Goal: Information Seeking & Learning: Compare options

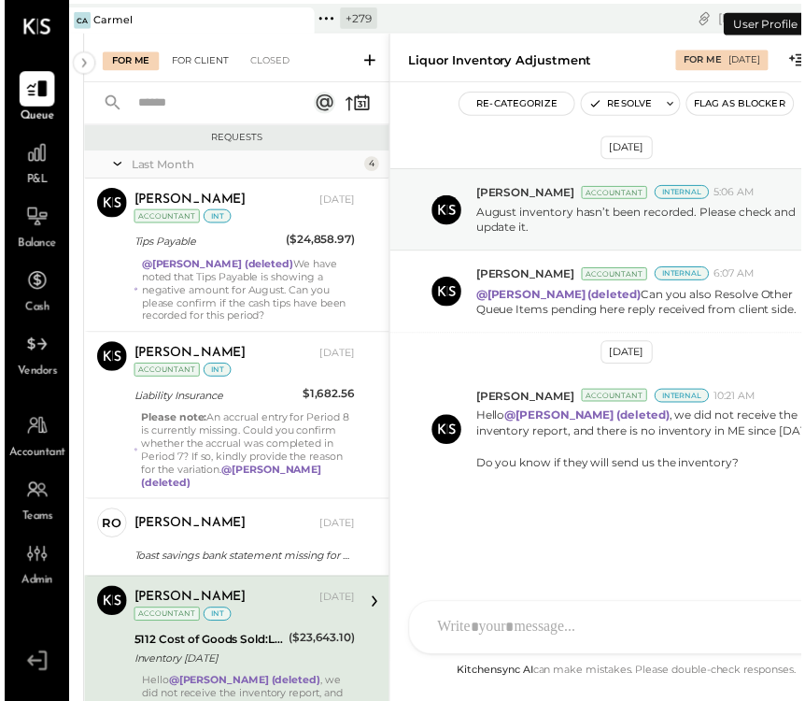
scroll to position [69, 0]
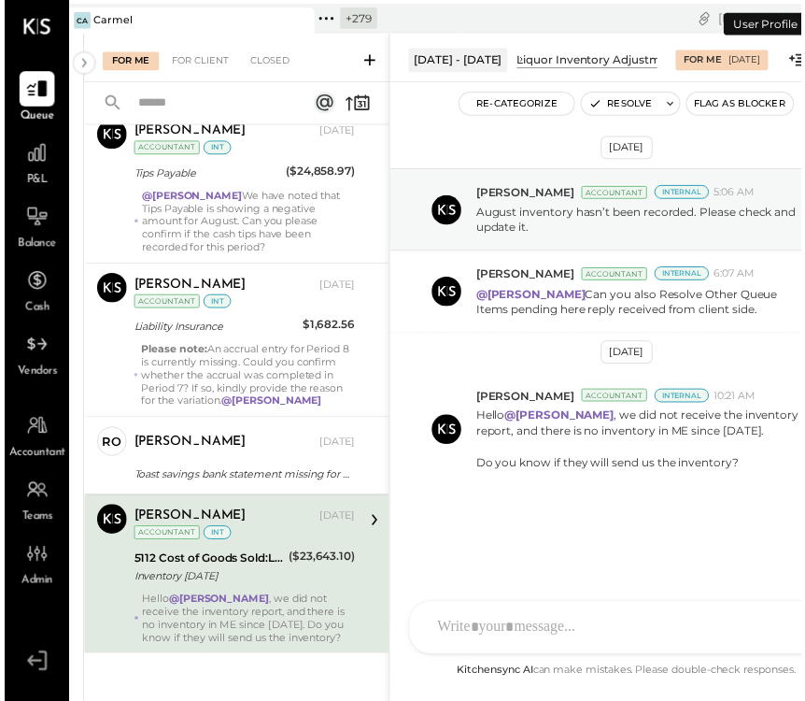
click at [305, 17] on icon at bounding box center [296, 20] width 23 height 22
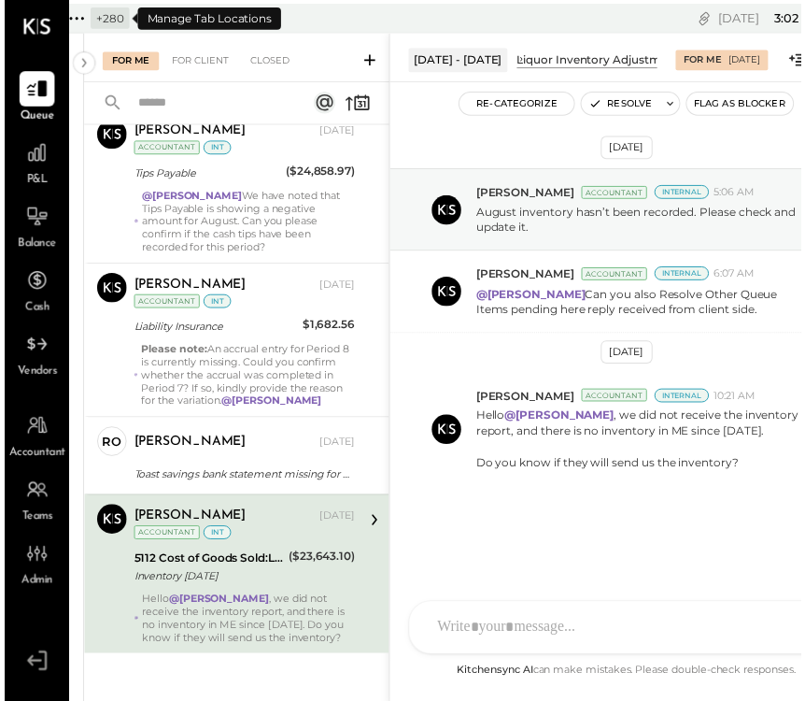
click at [80, 21] on icon at bounding box center [73, 19] width 24 height 24
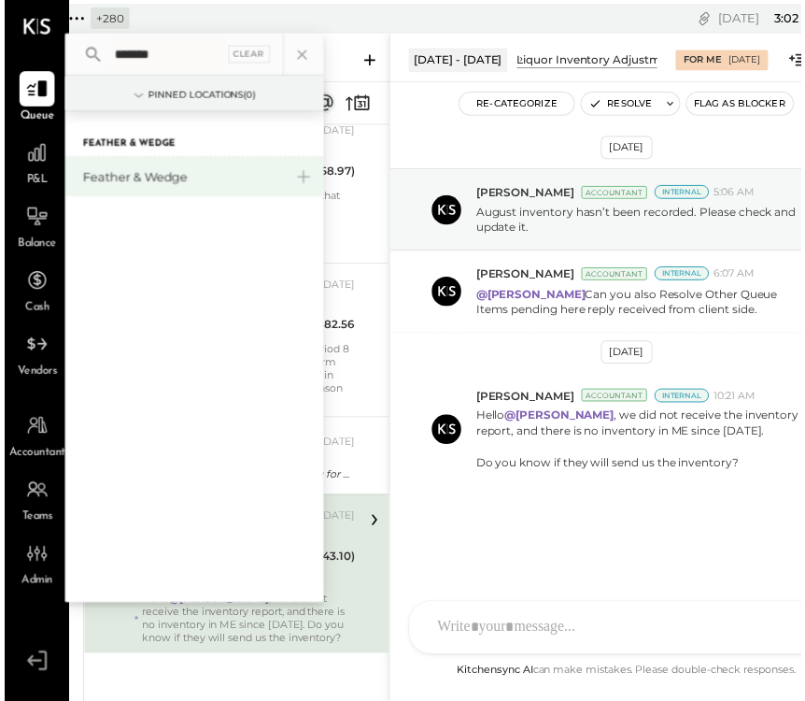
type input "*******"
click at [118, 188] on div "Feather & Wedge" at bounding box center [192, 178] width 262 height 39
click at [119, 174] on div "Feather & Wedge" at bounding box center [180, 179] width 202 height 18
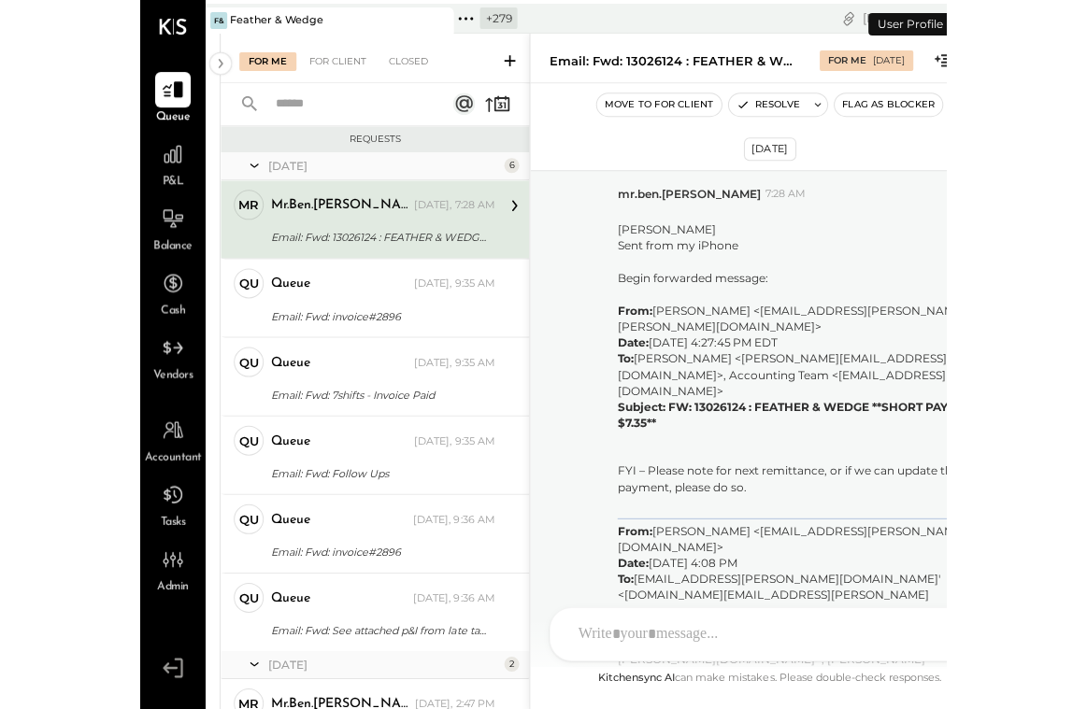
scroll to position [3255, 0]
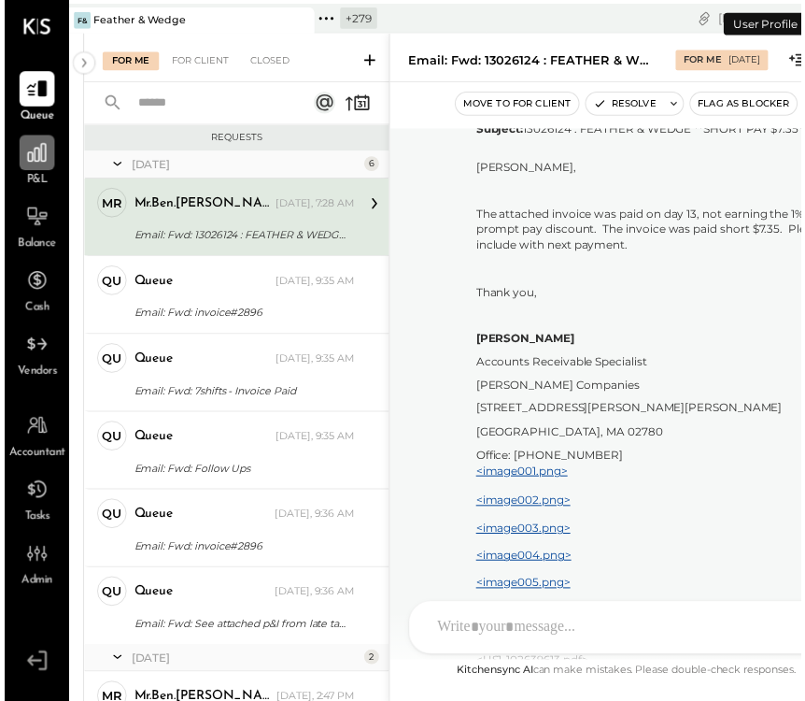
click at [35, 165] on div at bounding box center [33, 154] width 36 height 36
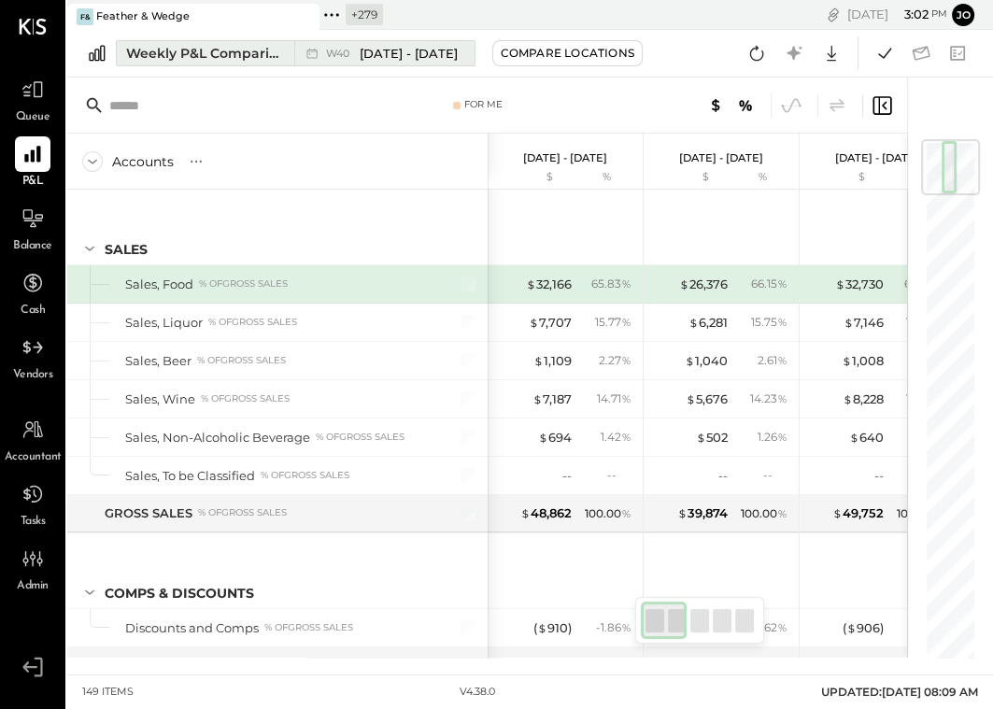
click at [187, 56] on div "Weekly P&L Comparison" at bounding box center [204, 53] width 157 height 19
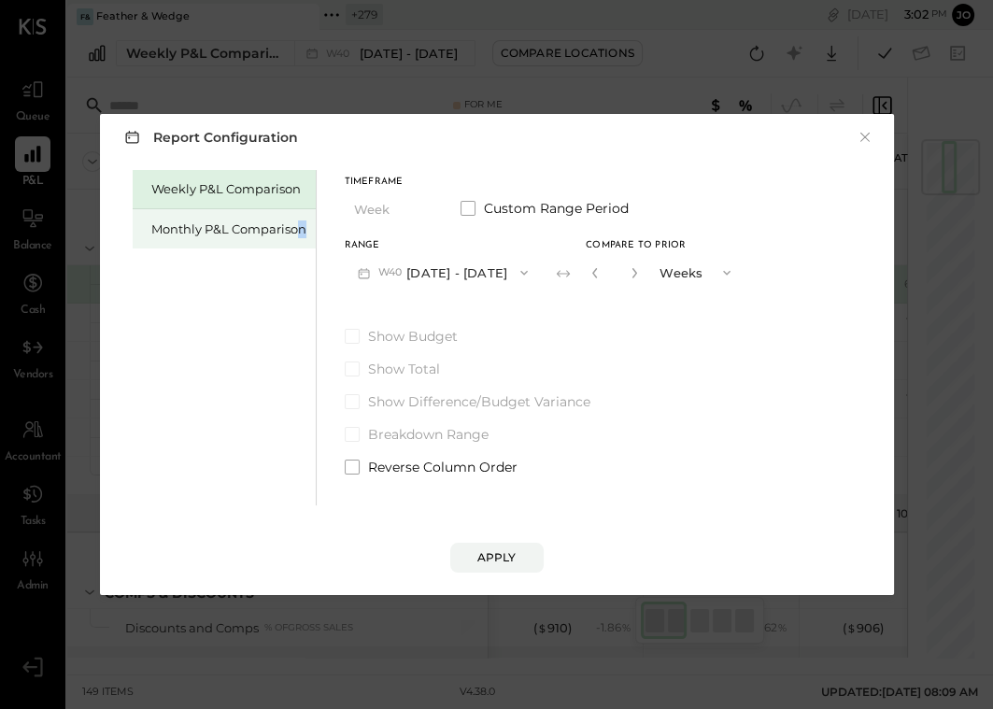
click at [301, 234] on div "Monthly P&L Comparison" at bounding box center [228, 230] width 155 height 18
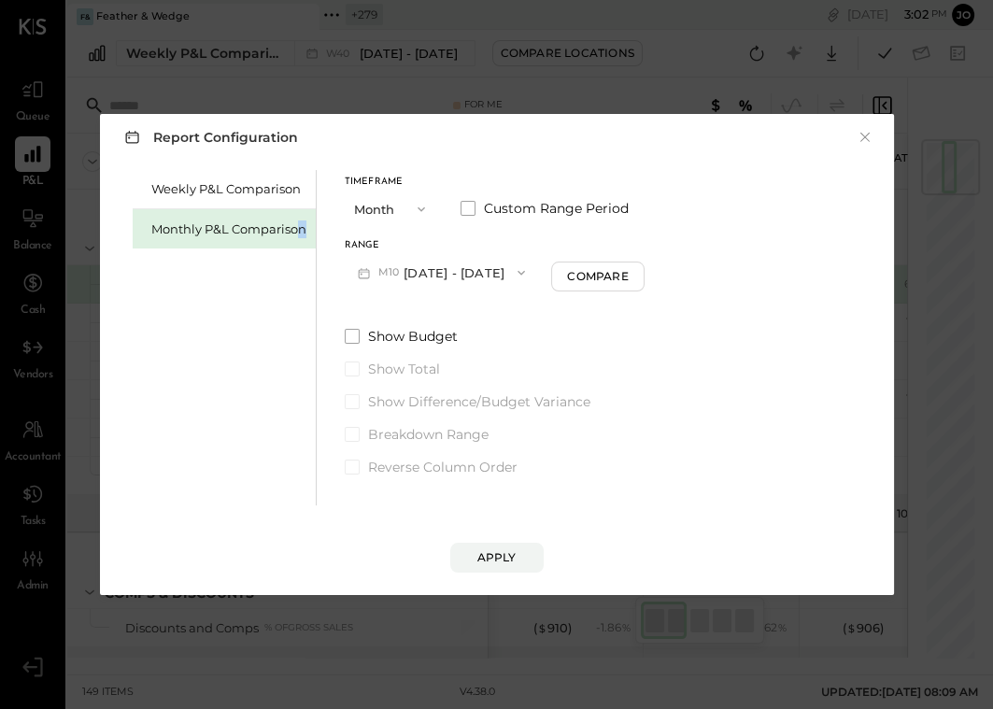
click at [428, 270] on button "M10 [DATE] - [DATE]" at bounding box center [442, 272] width 194 height 35
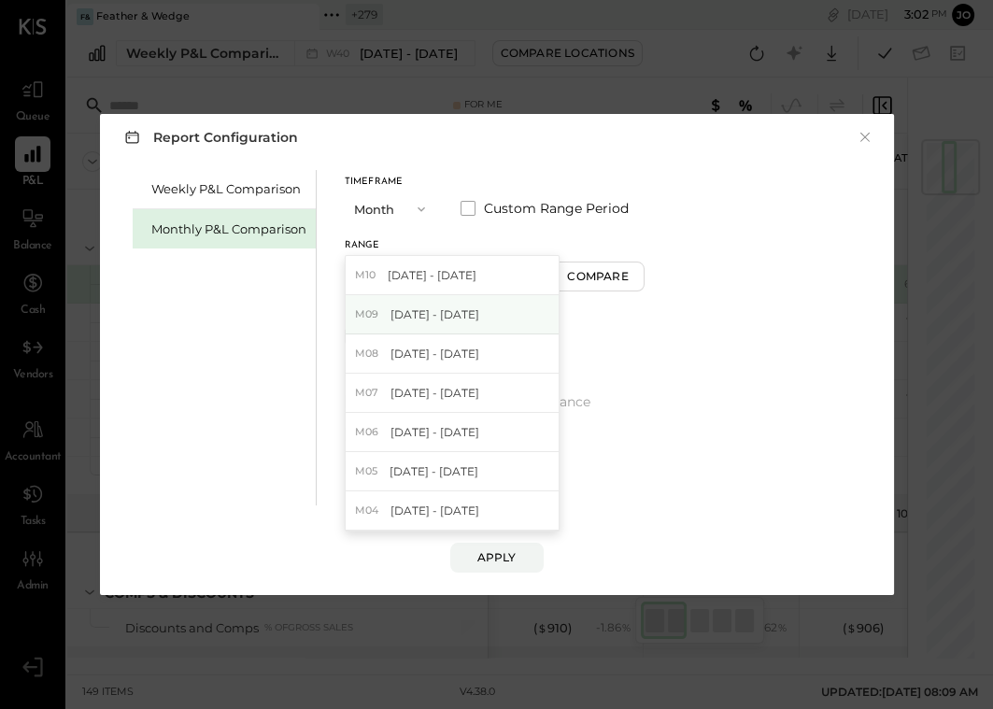
click at [438, 313] on span "[DATE] - [DATE]" at bounding box center [435, 314] width 89 height 16
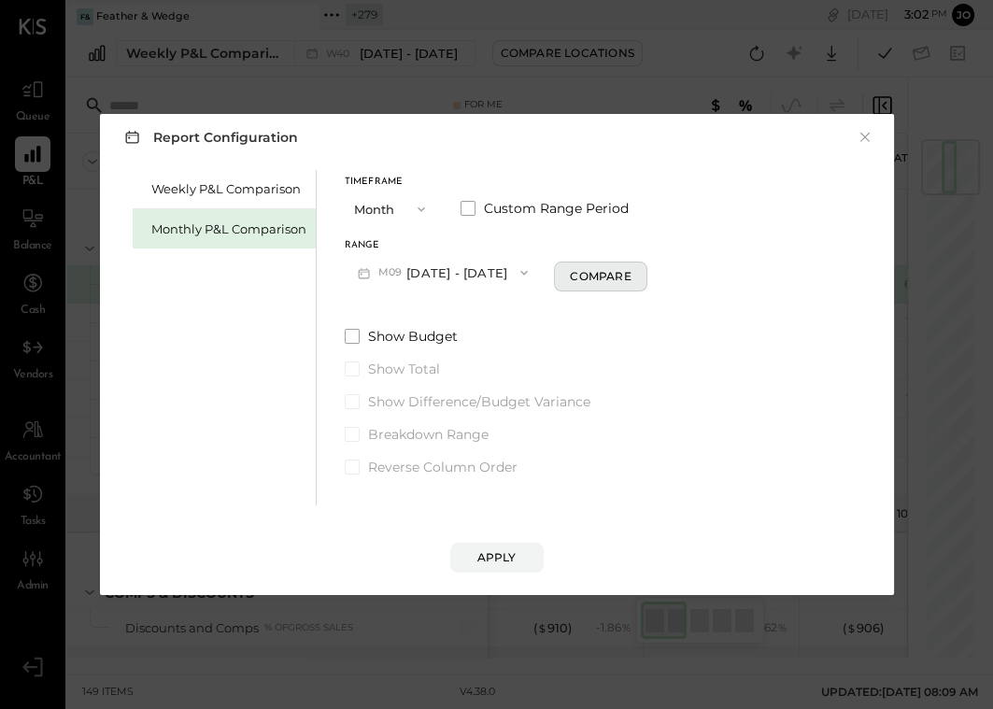
click at [587, 284] on button "Compare" at bounding box center [600, 277] width 93 height 30
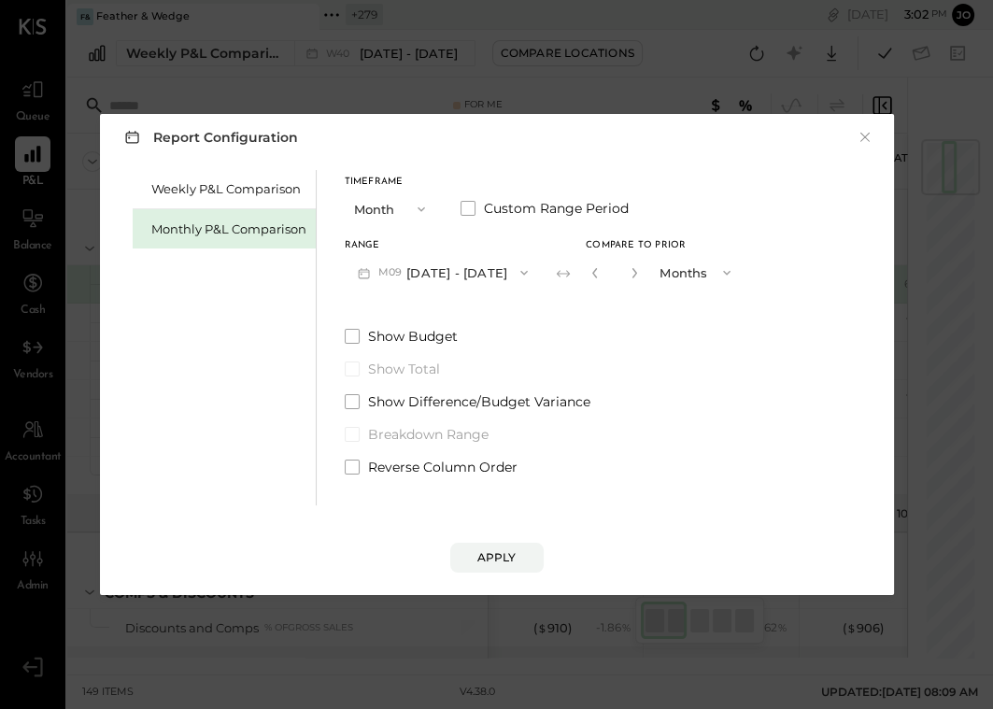
click at [627, 275] on button "button" at bounding box center [634, 273] width 15 height 21
type input "*"
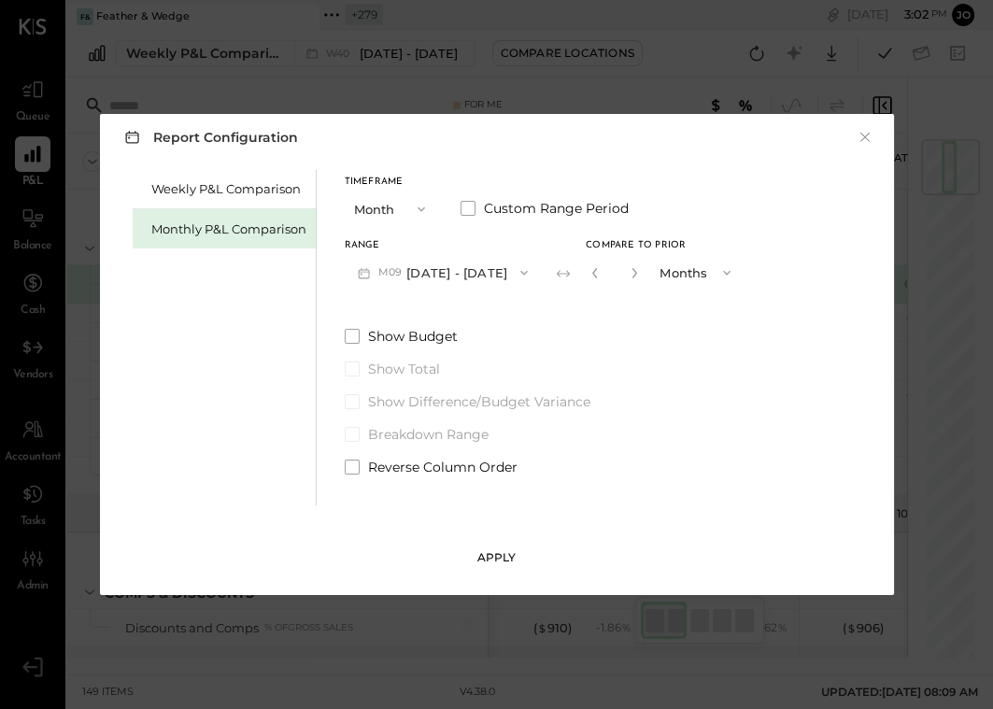
click at [529, 561] on button "Apply" at bounding box center [496, 558] width 93 height 30
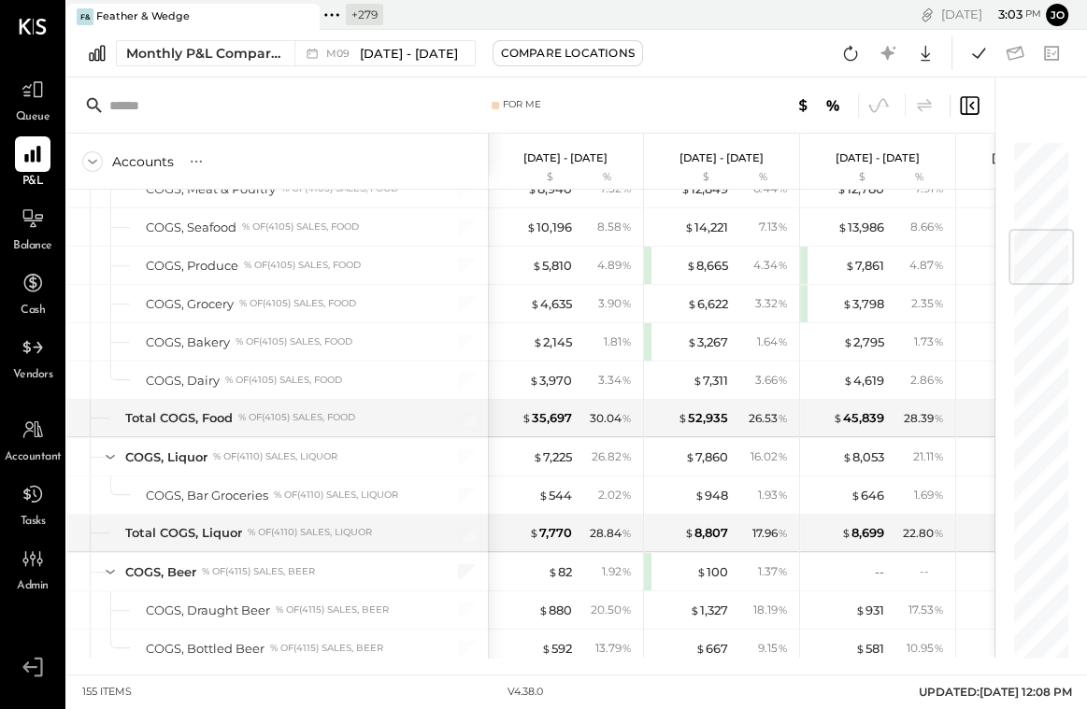
scroll to position [759, 0]
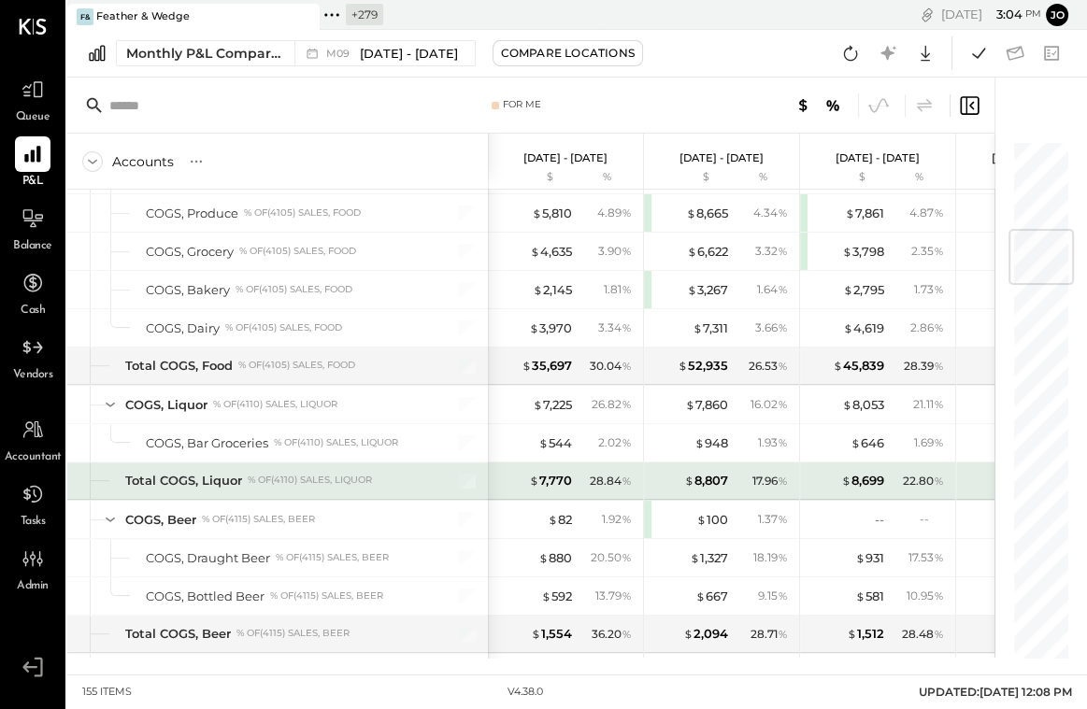
click at [595, 473] on div "28.84 %" at bounding box center [611, 481] width 42 height 17
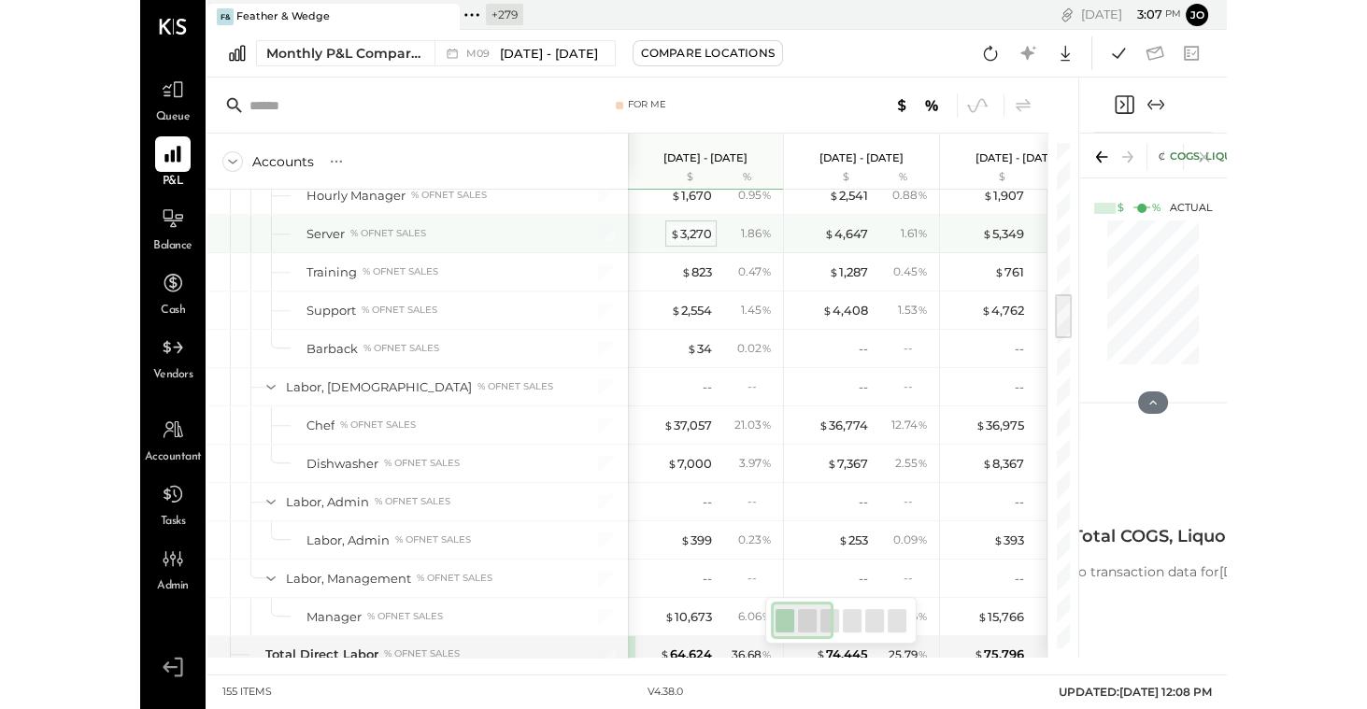
scroll to position [1623, 0]
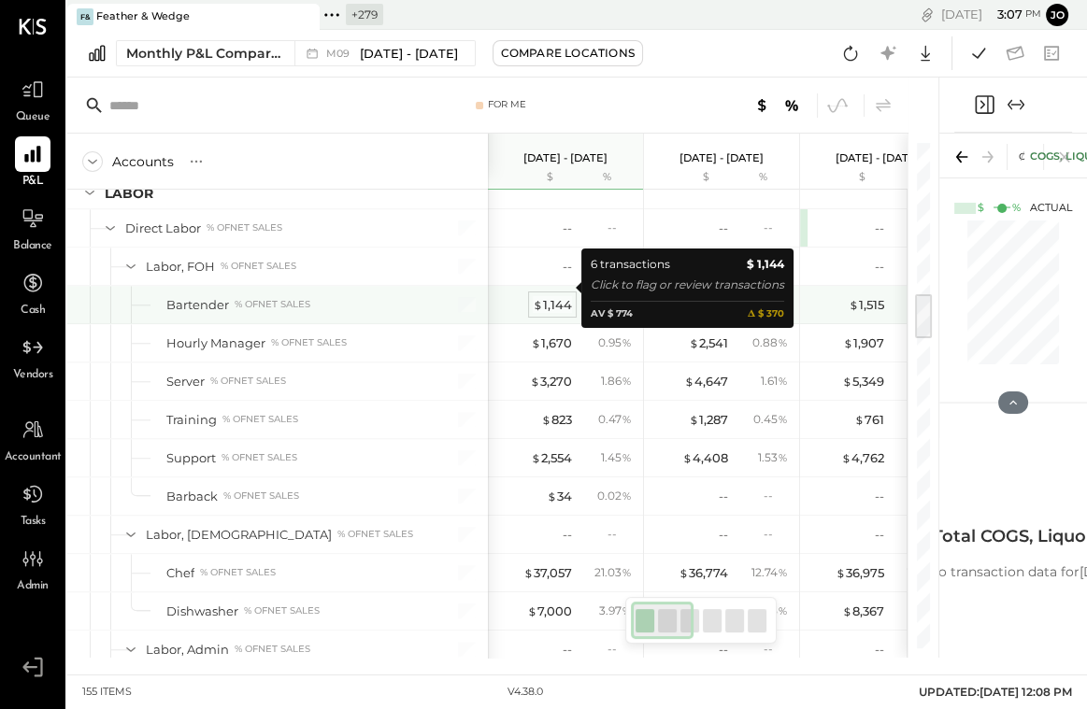
click at [547, 296] on div "$ 1,144" at bounding box center [552, 305] width 39 height 18
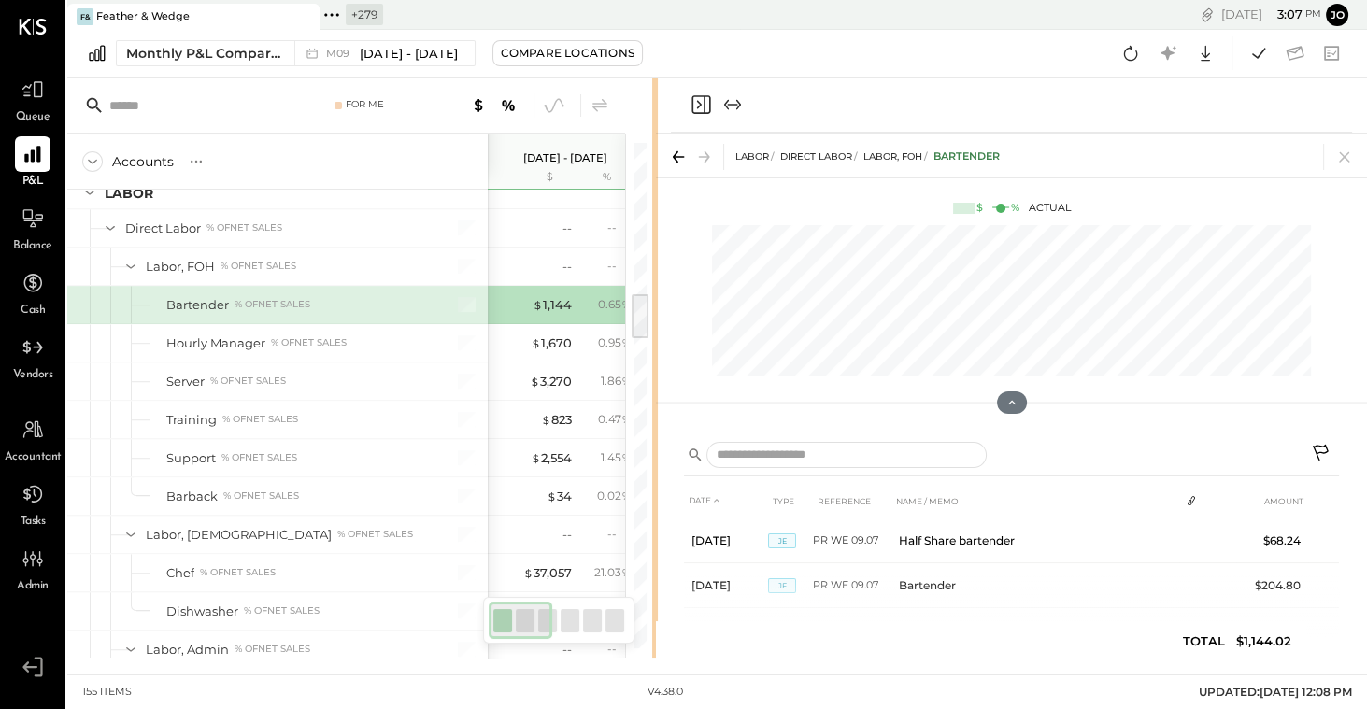
drag, startPoint x: 936, startPoint y: 385, endPoint x: 656, endPoint y: 373, distance: 280.6
click at [656, 373] on div "For Me Accounts S % GL [DATE] - [DATE] $ % [DATE] - [DATE] $ % [DATE] - [DATE] …" at bounding box center [717, 368] width 1300 height 580
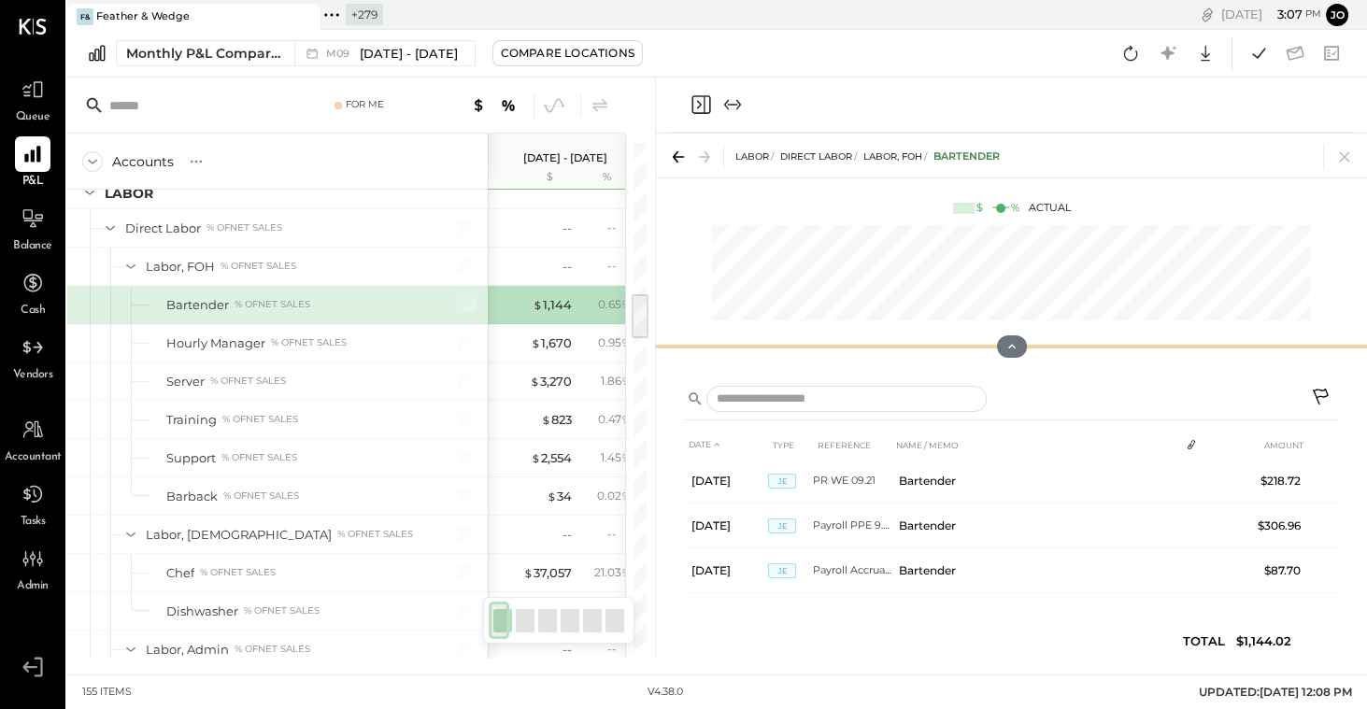
scroll to position [135, 0]
drag, startPoint x: 1012, startPoint y: 404, endPoint x: 974, endPoint y: 28, distance: 377.6
click at [805, 28] on div "F& Feather & Wedge + 279 Pinned Locations ( 1 ) Feather & Wedge Zocalo 1500 Wes…" at bounding box center [717, 329] width 1300 height 658
click at [805, 353] on button at bounding box center [1011, 347] width 33 height 24
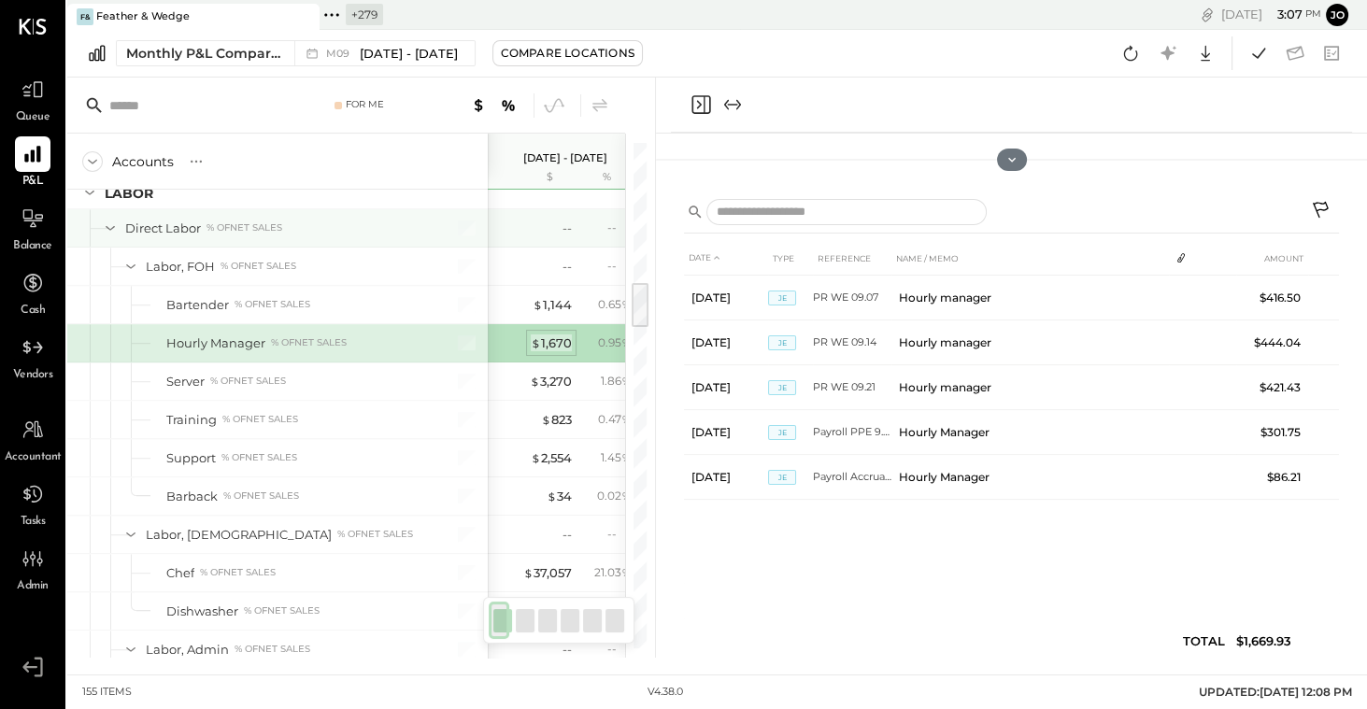
scroll to position [1507, 0]
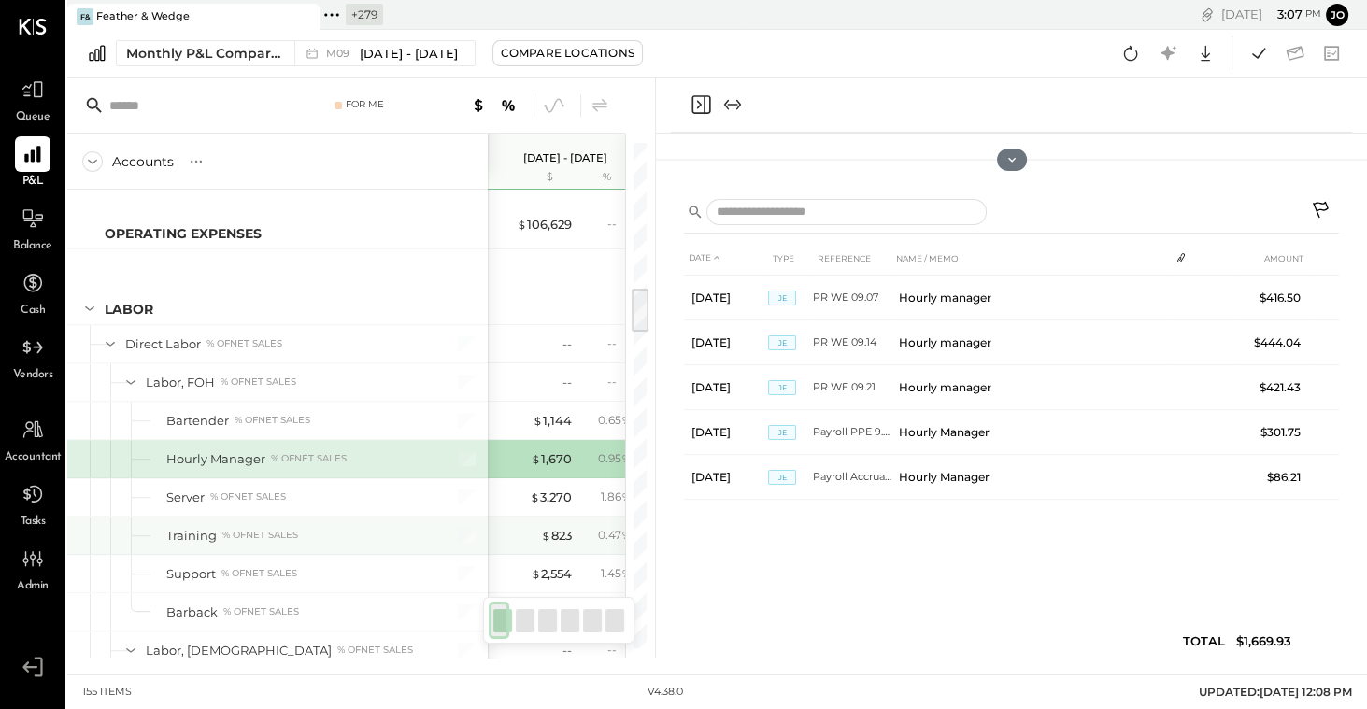
scroll to position [1561, 0]
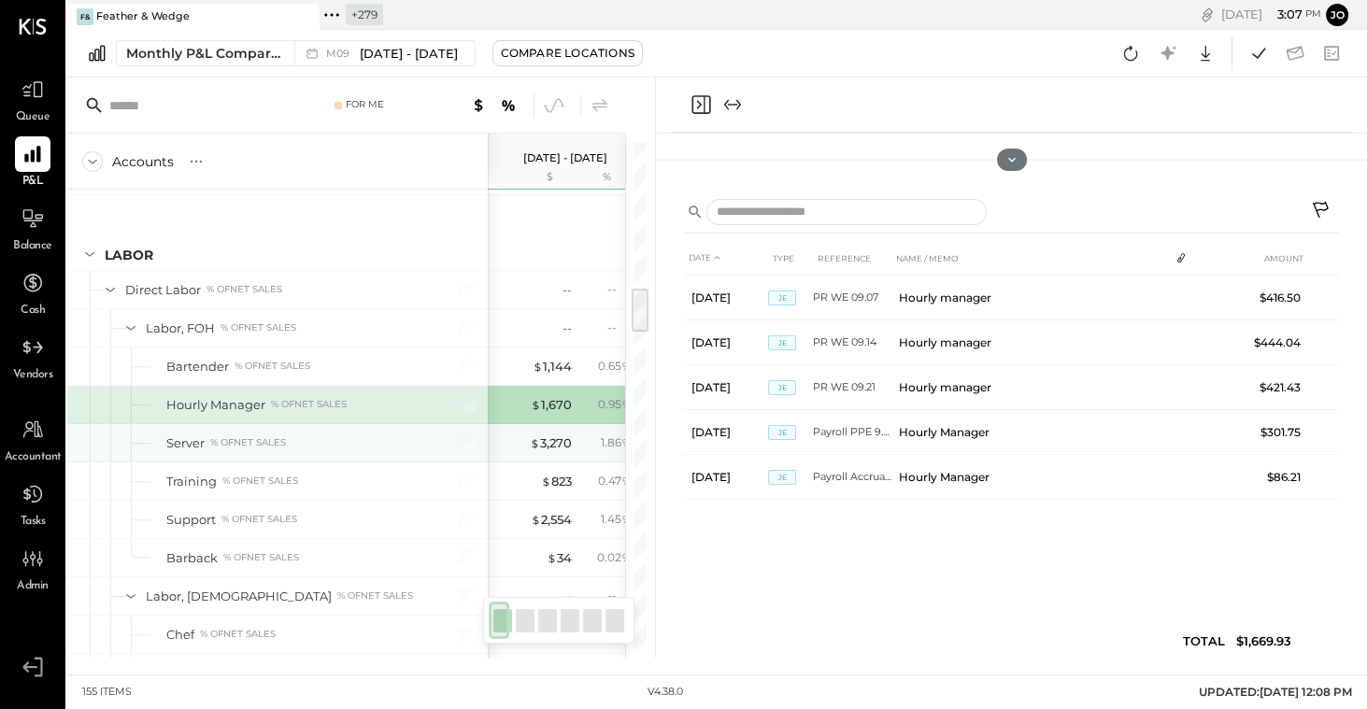
click at [551, 424] on div "$ 3,270 1.86 %" at bounding box center [567, 442] width 140 height 37
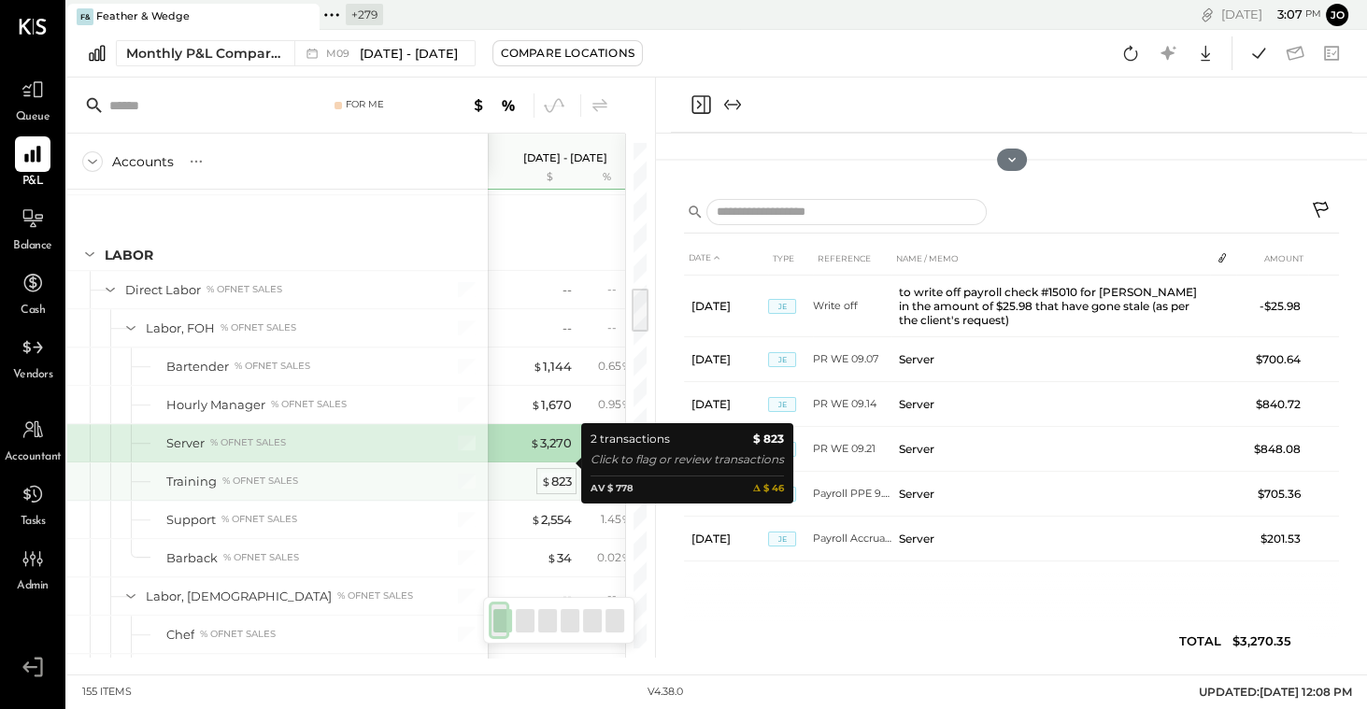
click at [564, 473] on div "$ 823" at bounding box center [556, 482] width 31 height 18
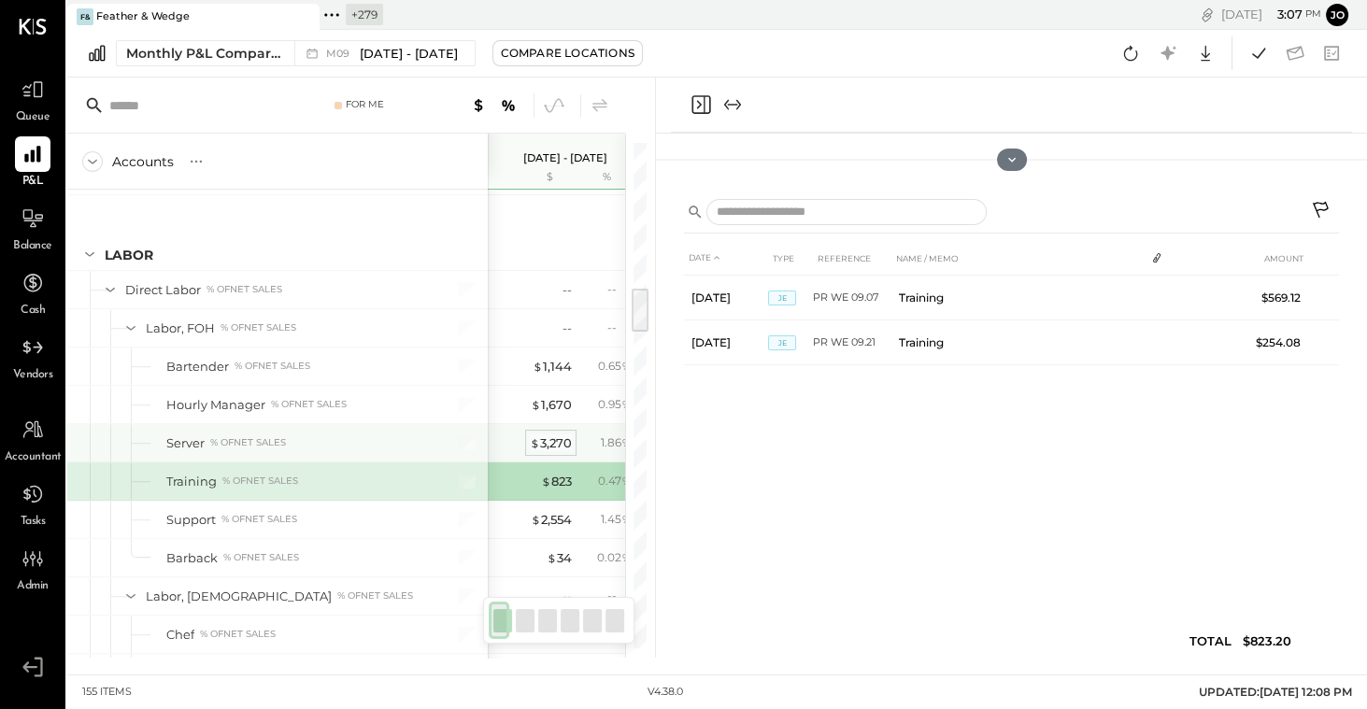
click at [562, 434] on div "$ 3,270" at bounding box center [551, 443] width 42 height 18
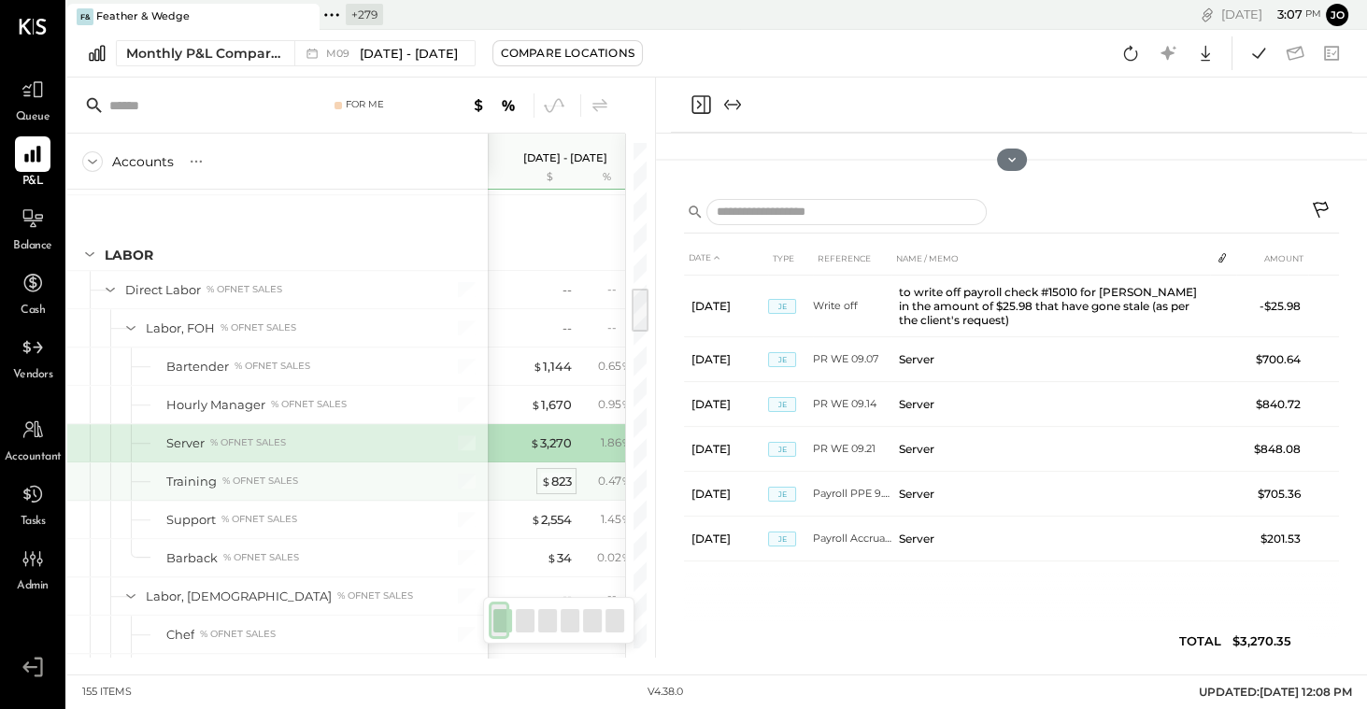
click at [562, 473] on div "$ 823" at bounding box center [556, 482] width 31 height 18
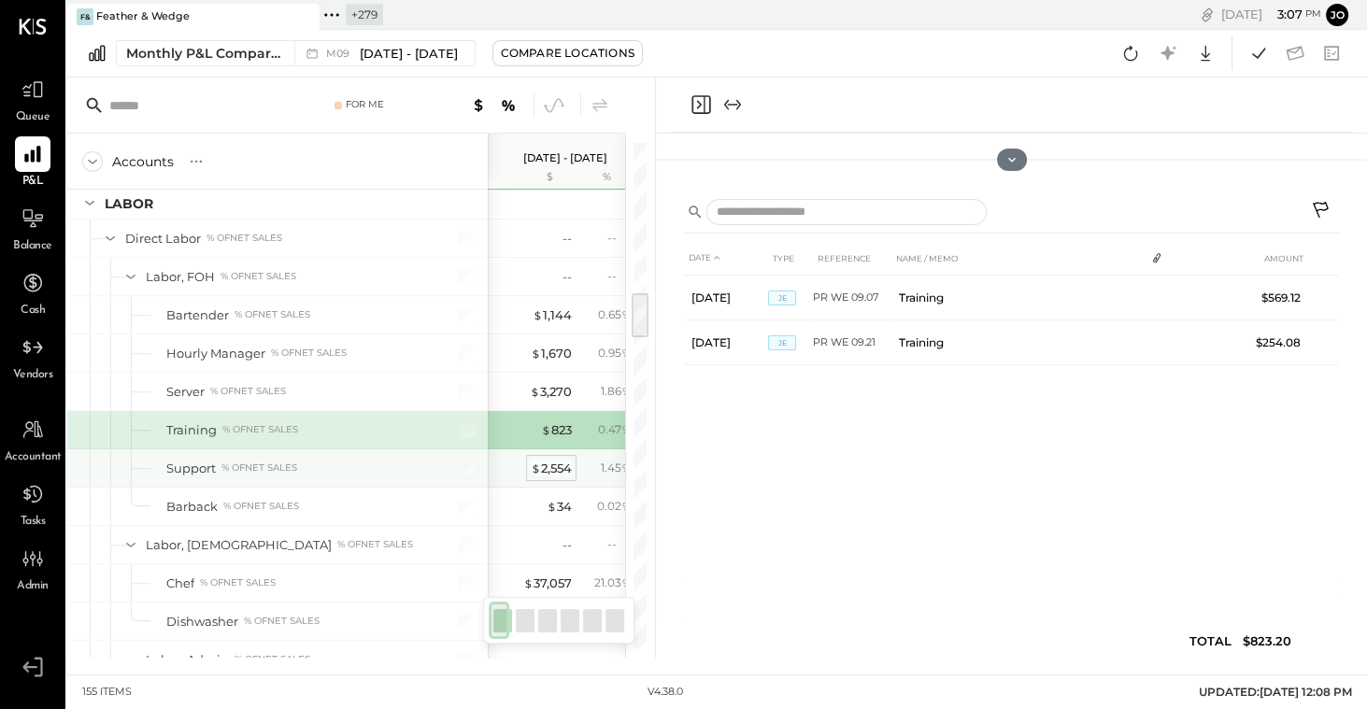
click at [562, 460] on div "$ 2,554" at bounding box center [551, 469] width 41 height 18
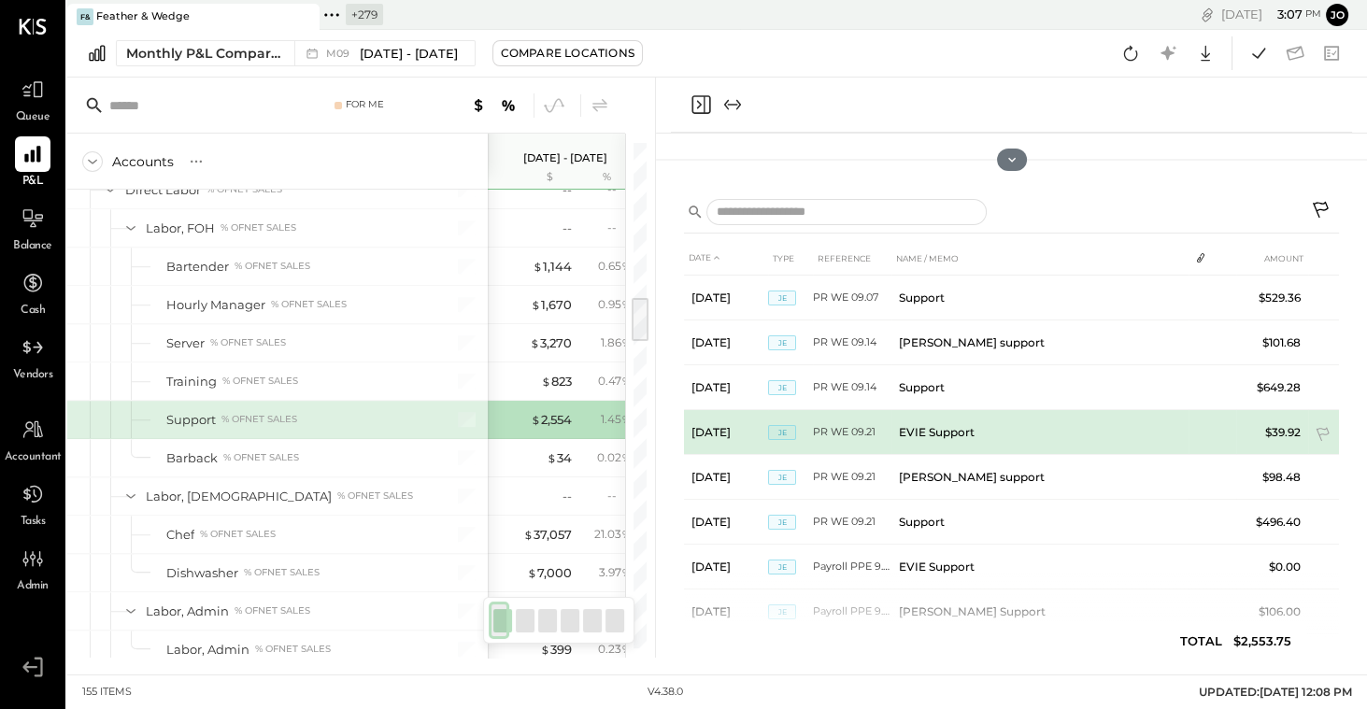
scroll to position [215, 0]
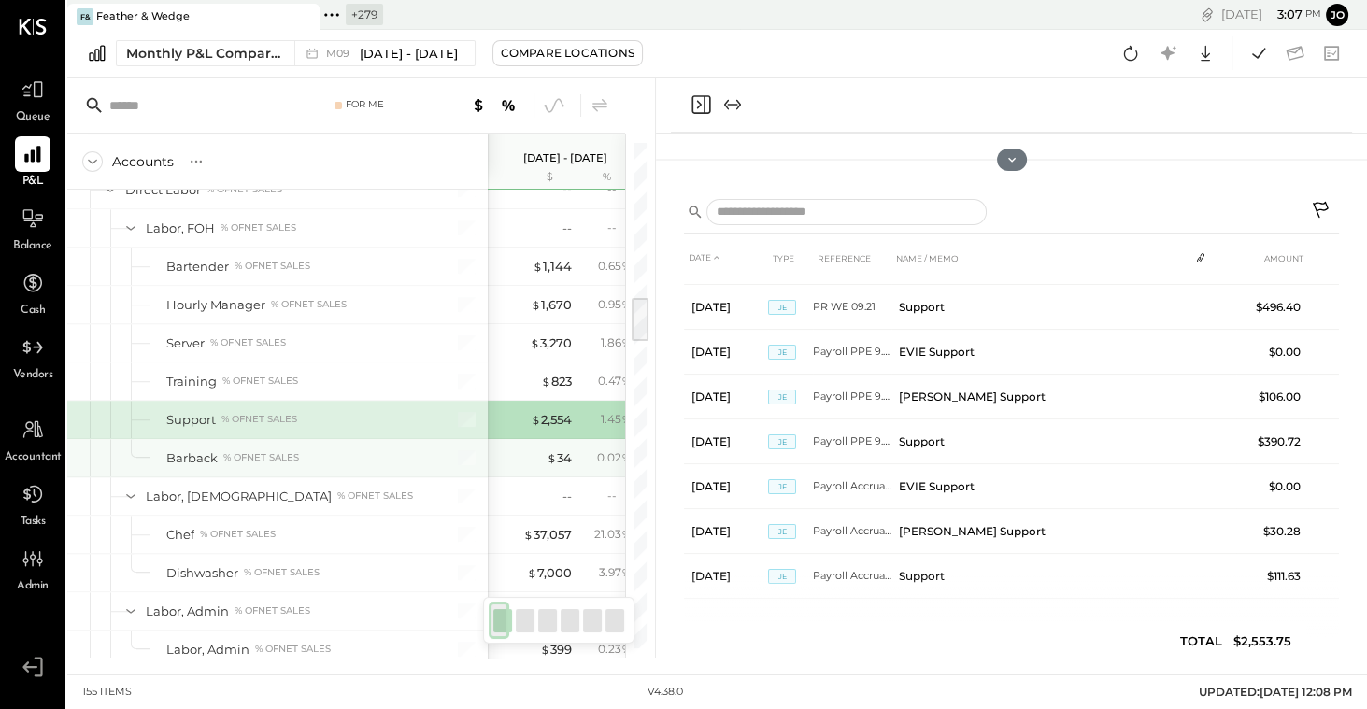
click at [573, 444] on div "$ 34 0.02 %" at bounding box center [567, 457] width 140 height 37
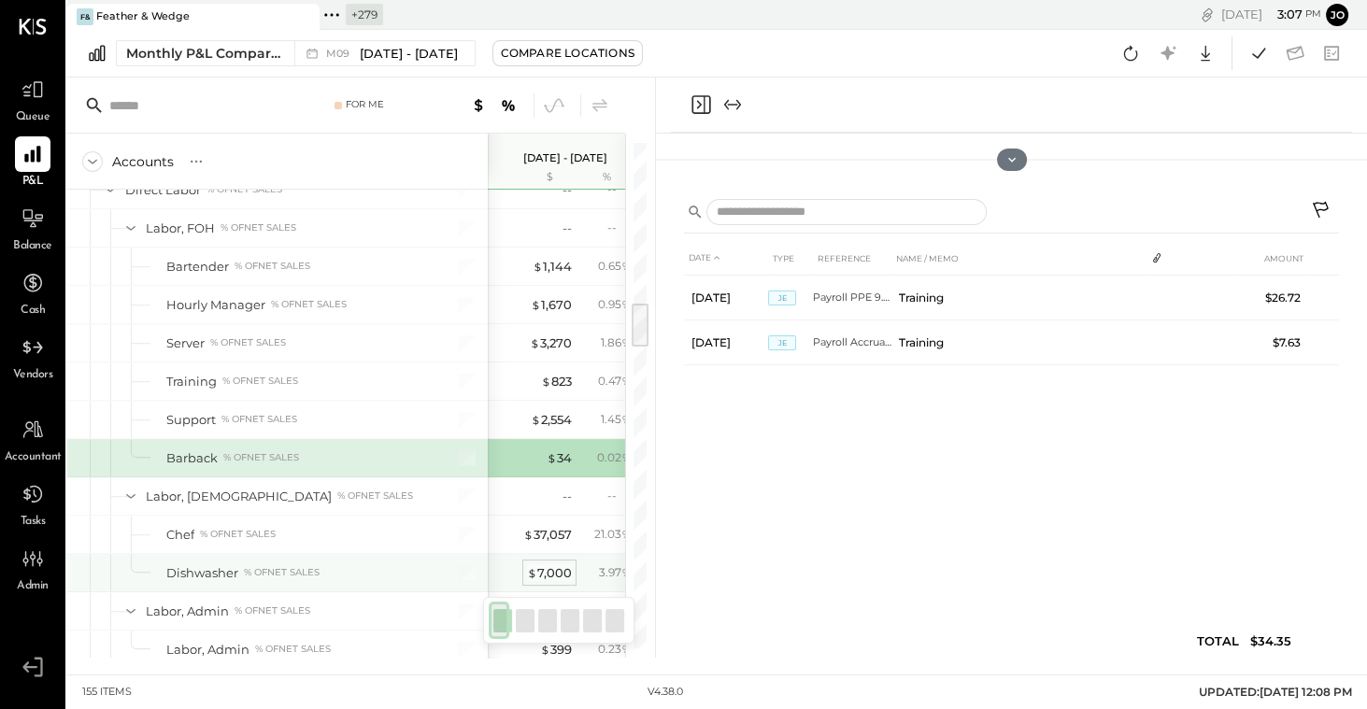
scroll to position [1779, 0]
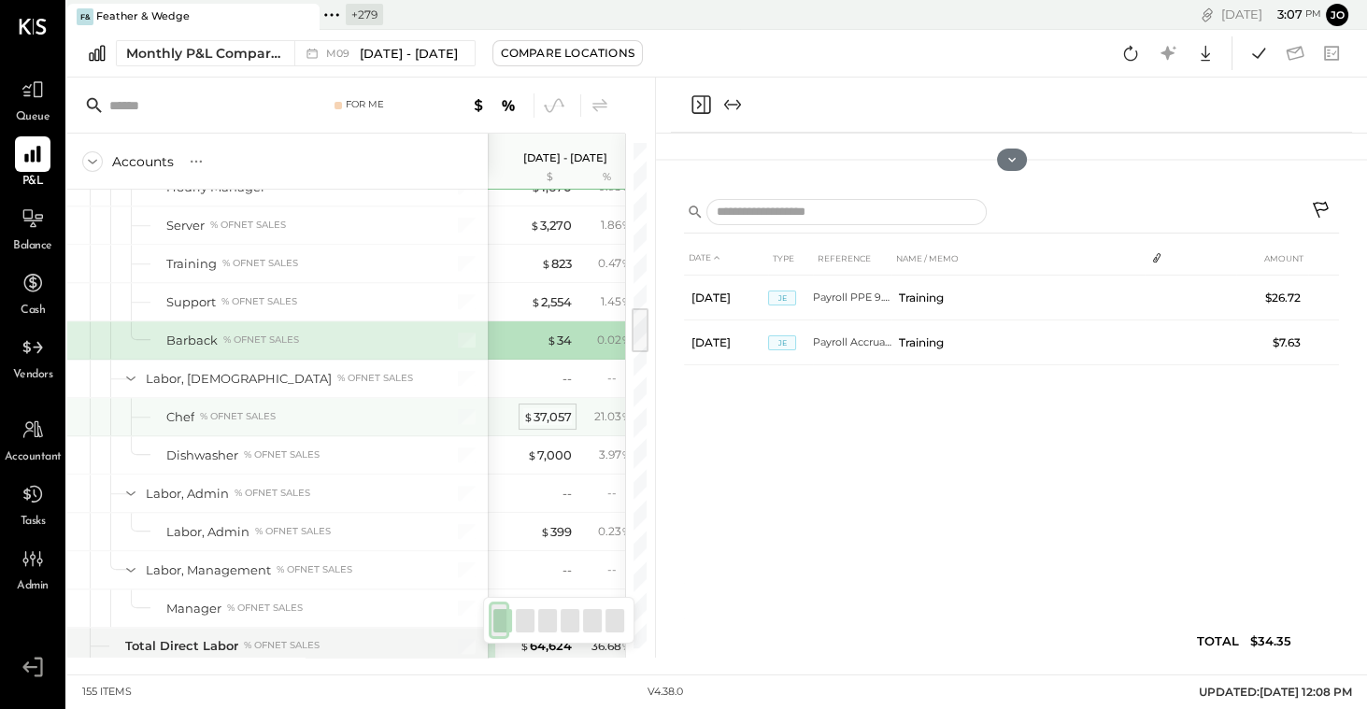
click at [554, 408] on div "$ 37,057" at bounding box center [547, 417] width 49 height 18
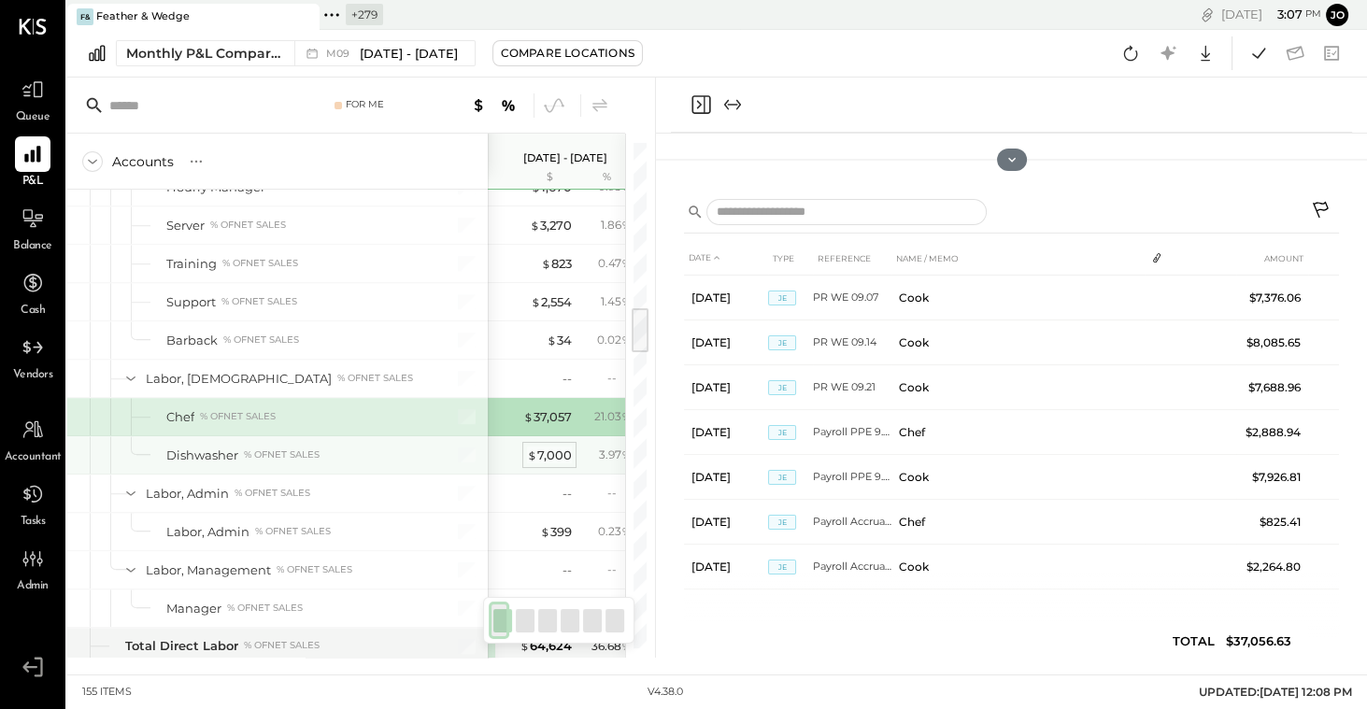
click at [538, 447] on div "$ 7,000" at bounding box center [549, 456] width 45 height 18
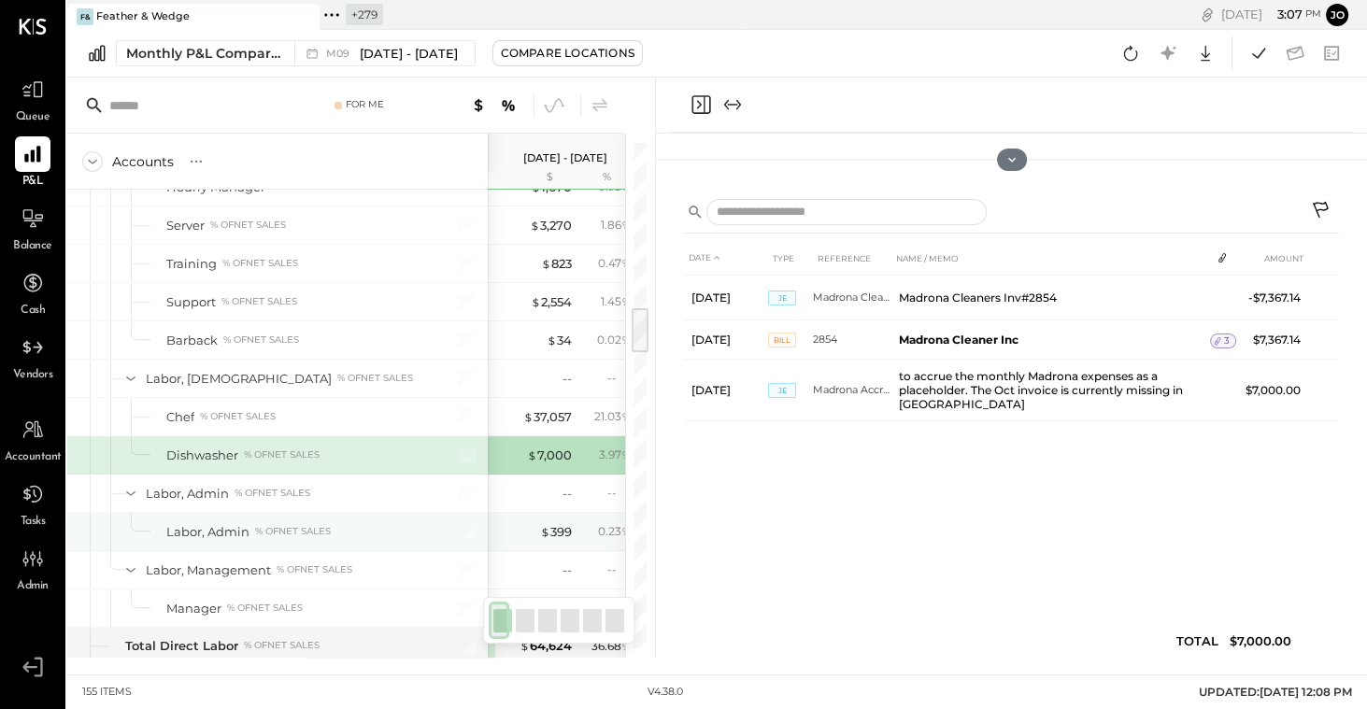
click at [557, 513] on div "$ 399 0.23 %" at bounding box center [567, 531] width 140 height 37
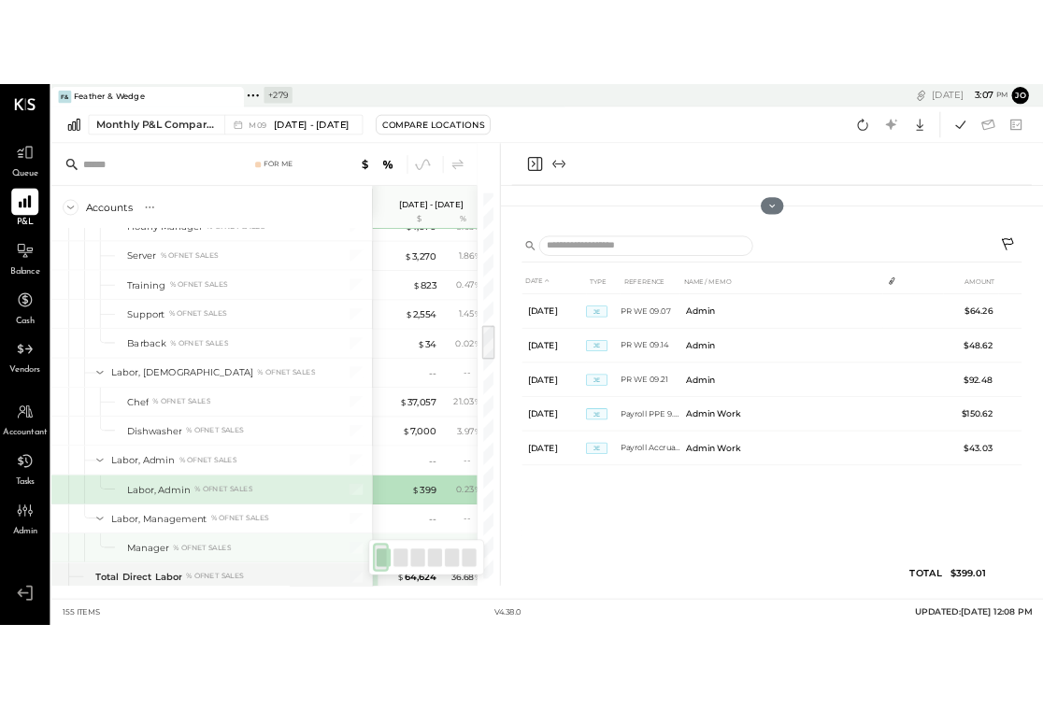
scroll to position [1866, 0]
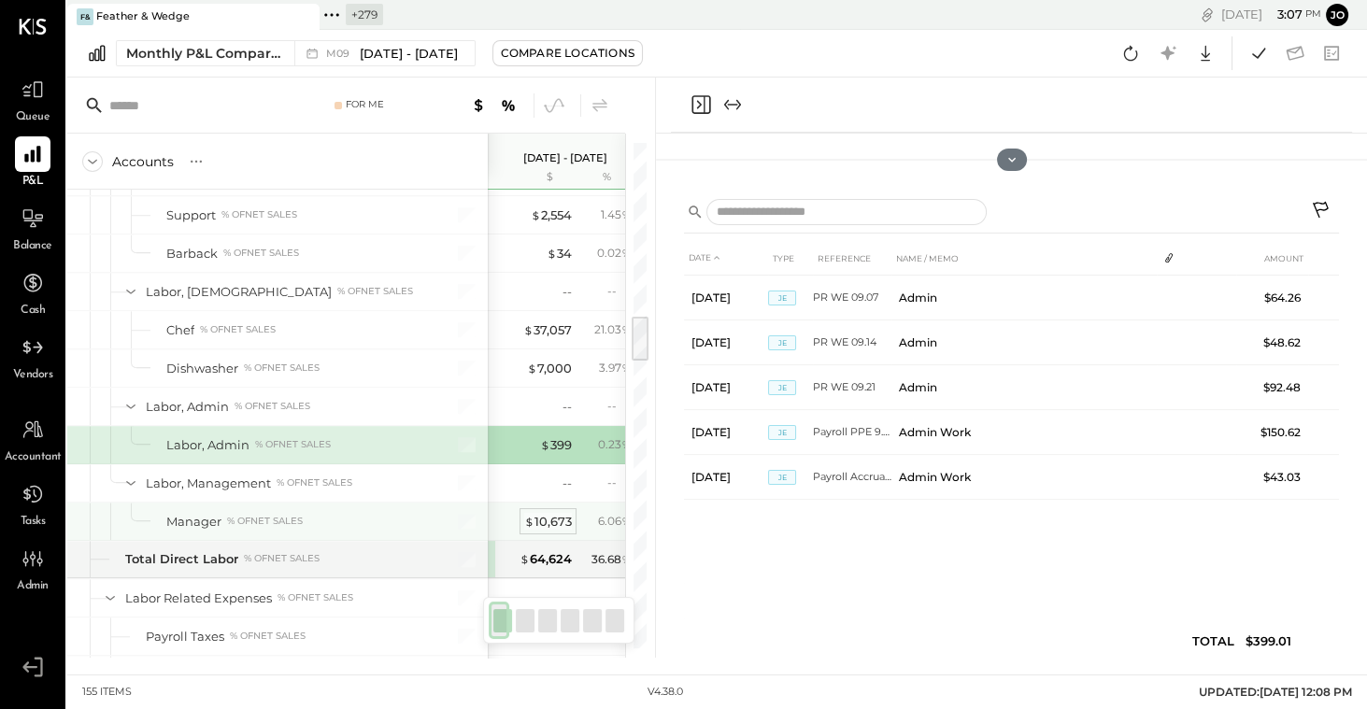
click at [538, 513] on div "$ 10,673" at bounding box center [548, 522] width 48 height 18
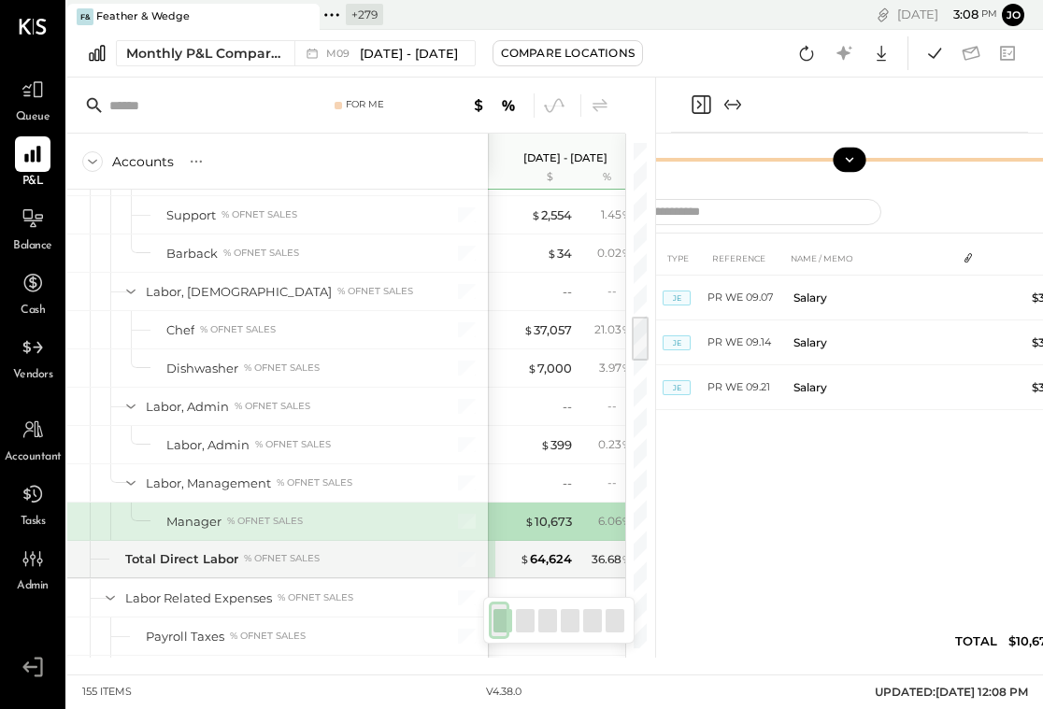
click at [805, 161] on button at bounding box center [849, 160] width 33 height 24
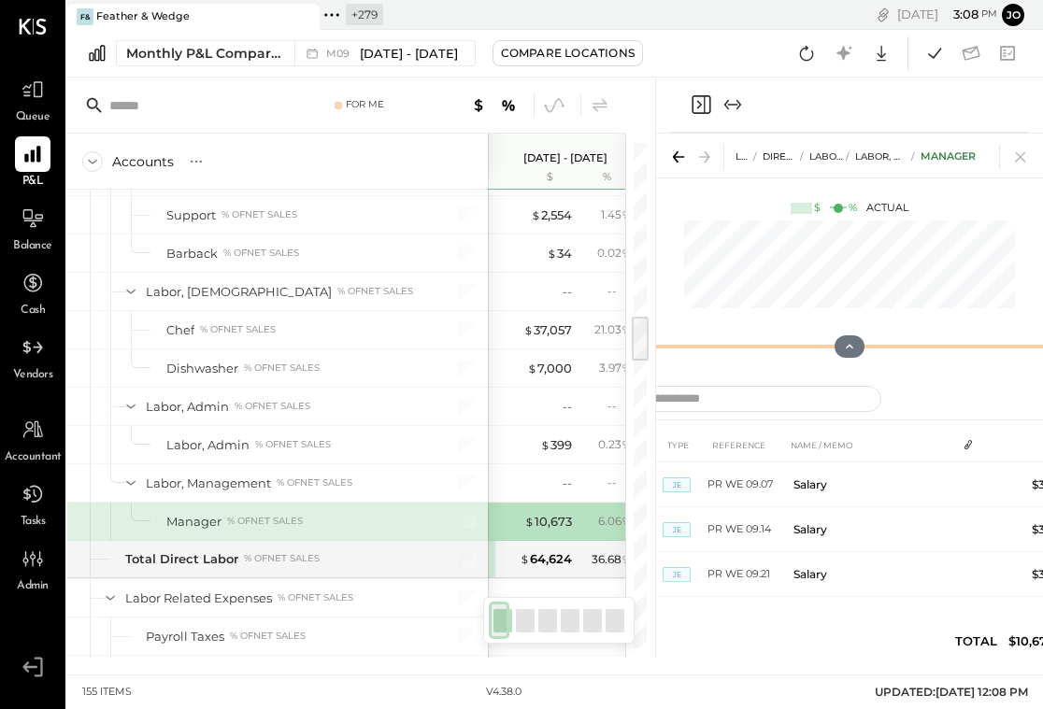
click at [656, 333] on div at bounding box center [849, 346] width 387 height 37
click at [805, 149] on icon at bounding box center [1020, 157] width 26 height 26
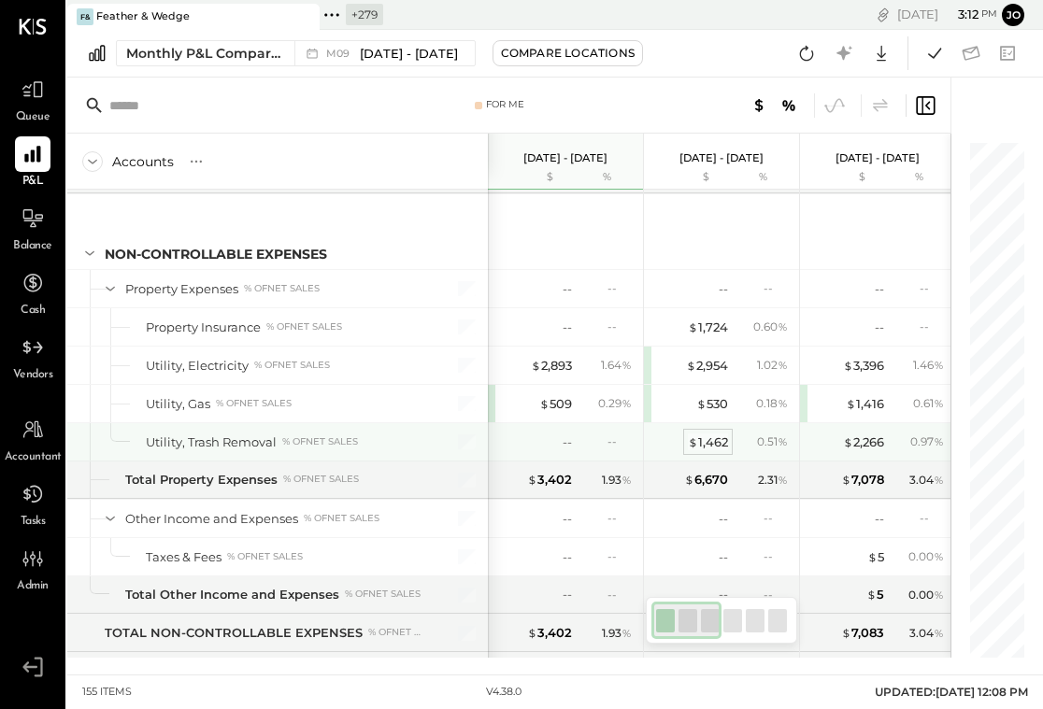
click at [710, 434] on div "$ 1,462" at bounding box center [708, 443] width 40 height 18
